Goal: Task Accomplishment & Management: Manage account settings

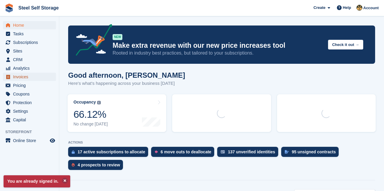
click at [18, 76] on span "Invoices" at bounding box center [31, 77] width 36 height 8
